Goal: Transaction & Acquisition: Purchase product/service

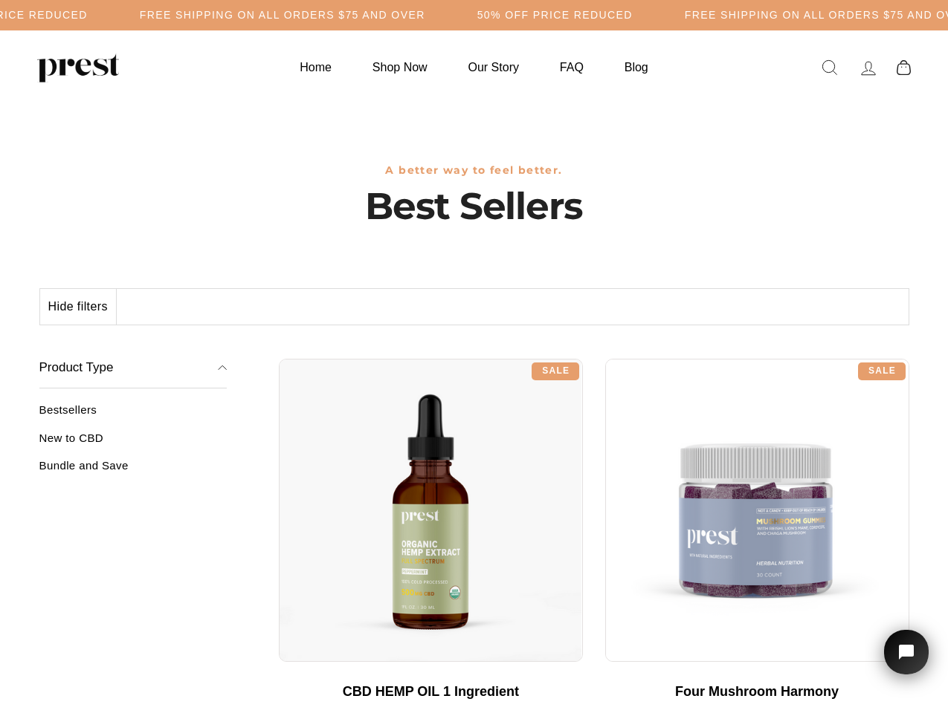
click at [473, 357] on div "**********" at bounding box center [594, 353] width 630 height 11
click at [425, 15] on h5 "Free Shipping on all orders $75 and over" at bounding box center [282, 15] width 285 height 13
click at [79, 307] on button "Hide filters" at bounding box center [78, 307] width 77 height 36
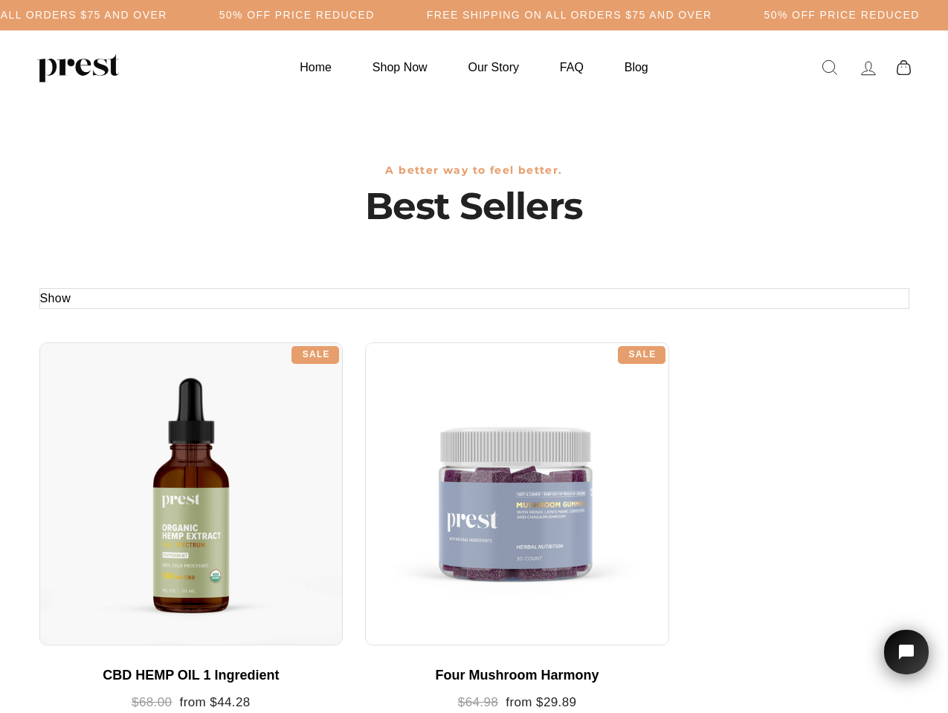
click at [133, 444] on div at bounding box center [191, 495] width 304 height 304
click at [133, 471] on div at bounding box center [191, 495] width 304 height 304
click at [906, 653] on icon "Open chat widget" at bounding box center [913, 652] width 21 height 21
